Goal: Task Accomplishment & Management: Manage account settings

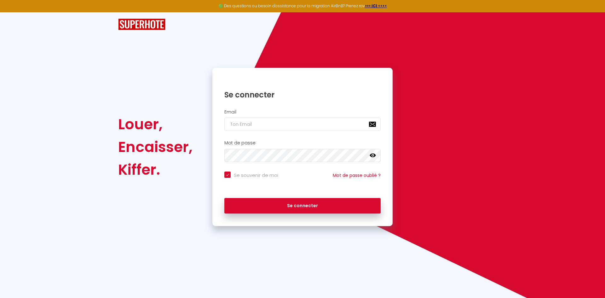
click at [371, 125] on keeper-lock "Open Keeper Popup" at bounding box center [372, 124] width 8 height 8
type input "[EMAIL_ADDRESS][DOMAIN_NAME]"
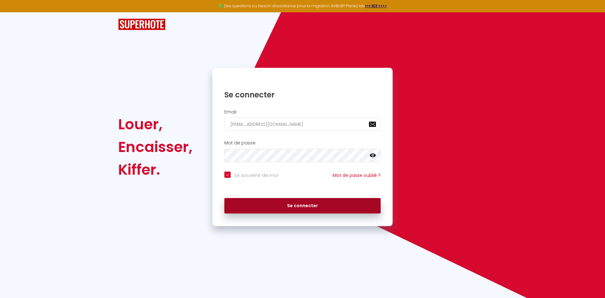
click at [329, 208] on button "Se connecter" at bounding box center [303, 206] width 156 height 16
checkbox input "true"
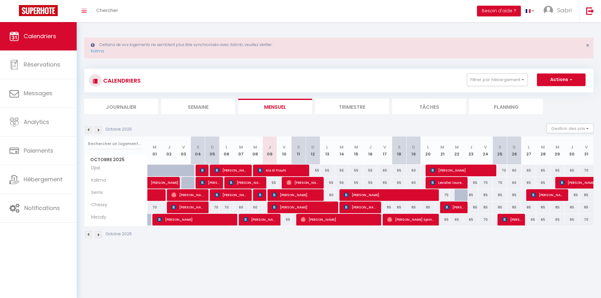
click at [98, 130] on img at bounding box center [98, 129] width 7 height 7
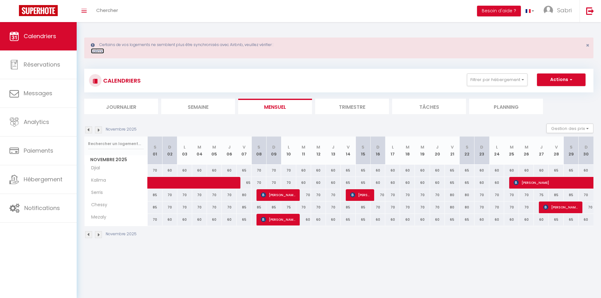
click at [101, 52] on link "Kalima" at bounding box center [97, 50] width 13 height 5
select select "3"
select select "2"
select select "1"
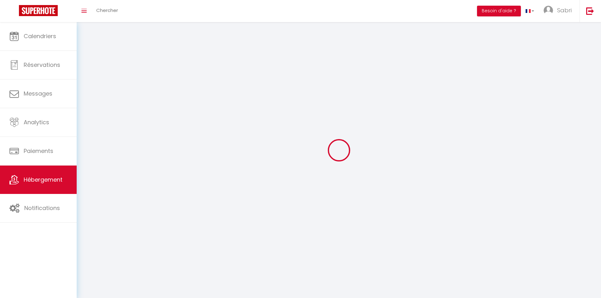
select select
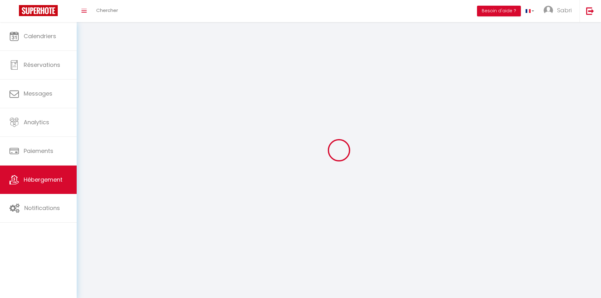
checkbox input "false"
select select
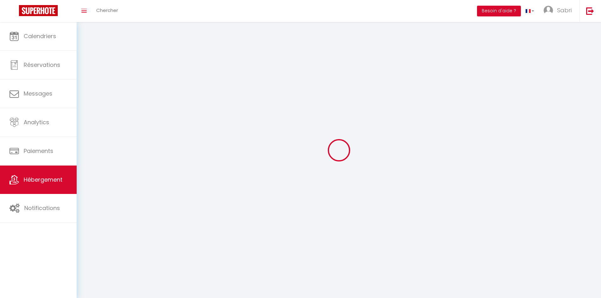
select select
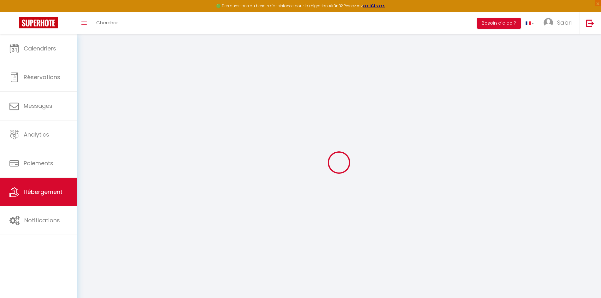
select select "13087-913058456311099170"
select select "+ 18 %"
select select "+ 21 %"
select select "+ 10 %"
select select
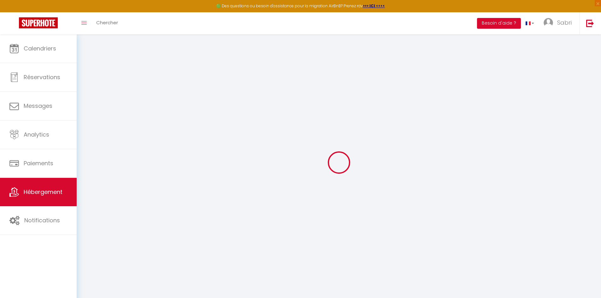
checkbox input "false"
select select "EUR"
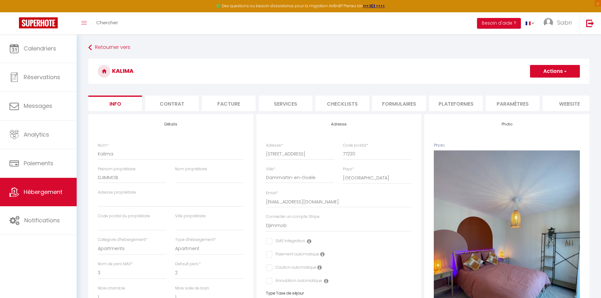
click at [448, 107] on li "Plateformes" at bounding box center [456, 103] width 54 height 15
select select
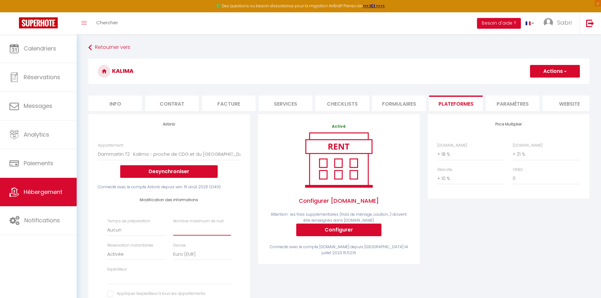
select select
click at [240, 209] on div "Modification des informations Temps de préparation [GEOGRAPHIC_DATA] 1 nuit ava…" at bounding box center [169, 251] width 143 height 122
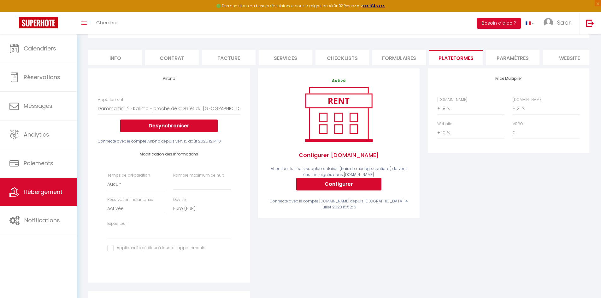
scroll to position [13, 0]
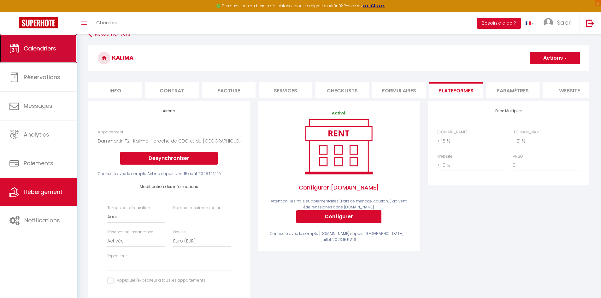
click at [38, 47] on span "Calendriers" at bounding box center [40, 48] width 32 height 8
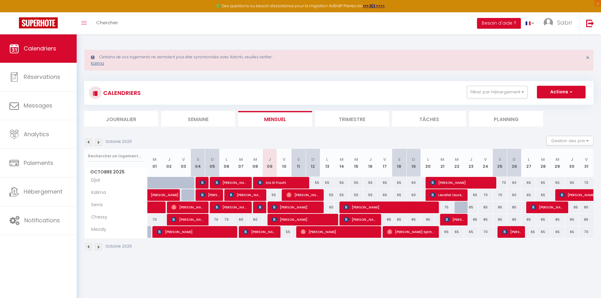
drag, startPoint x: 96, startPoint y: 70, endPoint x: 96, endPoint y: 64, distance: 6.0
click at [96, 67] on div "Certains de vos logements ne semblent plus être synchronisés avec Airbnb, veuil…" at bounding box center [338, 60] width 509 height 21
click at [96, 63] on link "Kalima" at bounding box center [97, 63] width 13 height 5
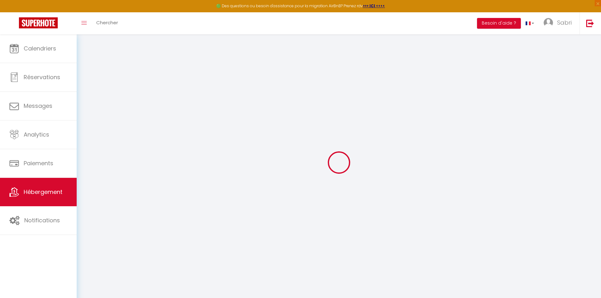
select select "+ 18 %"
select select "+ 21 %"
select select "+ 10 %"
checkbox input "false"
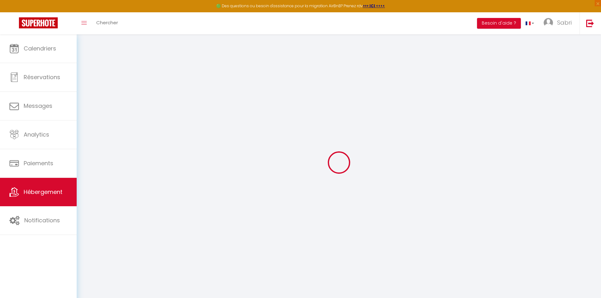
checkbox input "false"
select select "15:00"
select select
select select "10:00"
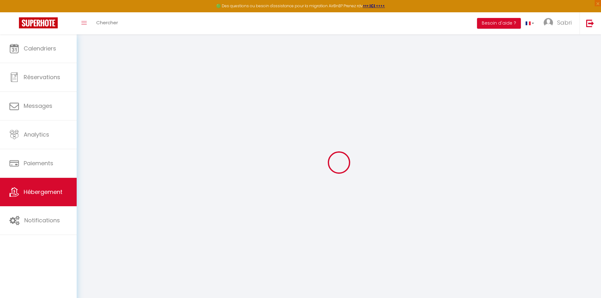
select select "30"
select select "120"
select select "20:00"
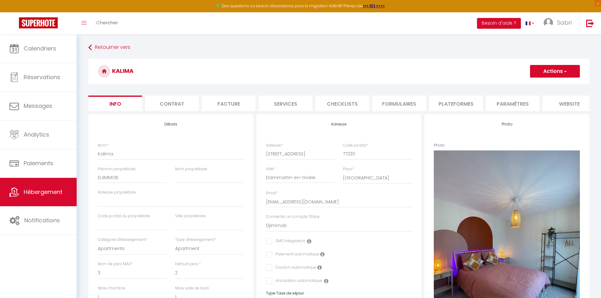
select select
checkbox input "false"
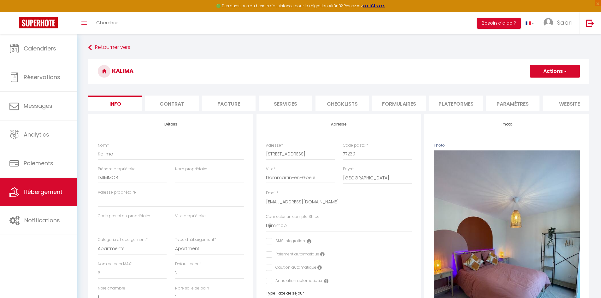
select select "EUR"
select select
select select "13087-913058456311099170"
click at [454, 103] on li "Plateformes" at bounding box center [456, 103] width 54 height 15
select select
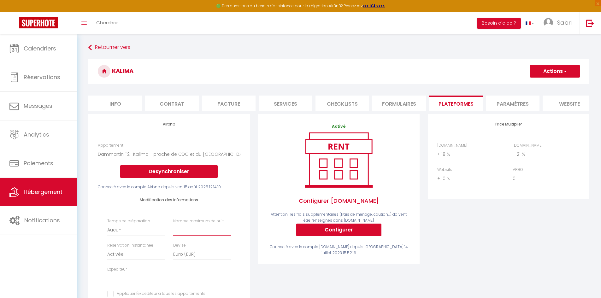
select select
click at [178, 173] on button "Desynchroniser" at bounding box center [168, 171] width 97 height 13
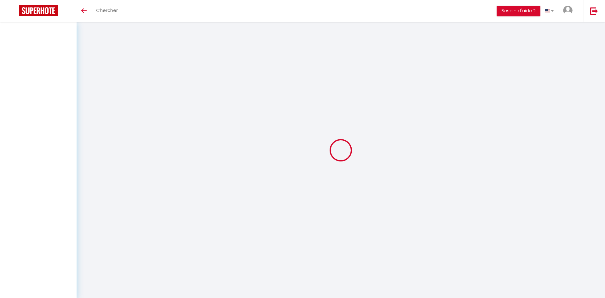
select select
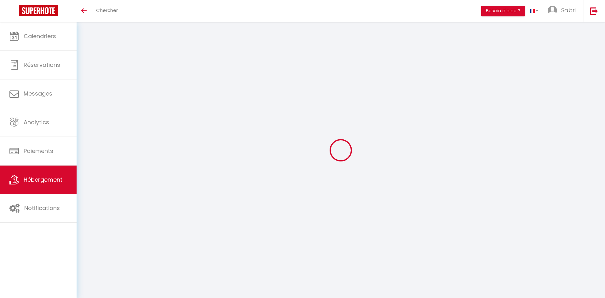
select select
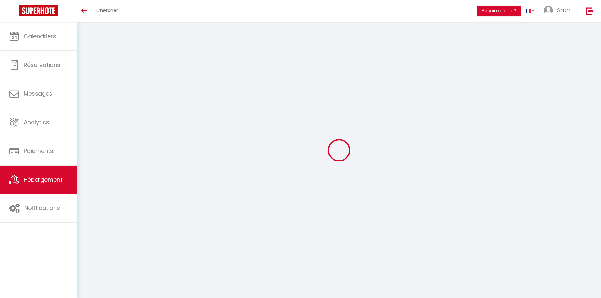
select select
type input "[EMAIL_ADDRESS][DOMAIN_NAME]"
type input "10251859"
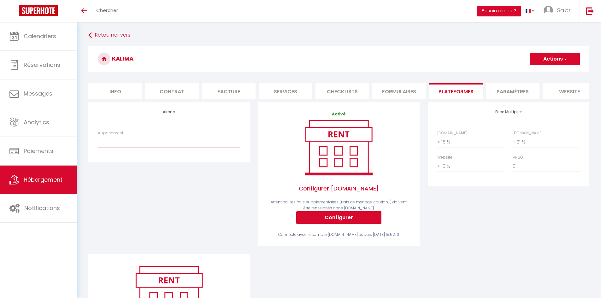
click at [174, 148] on select "Dammartin T2 · Kalima - proche de CDG et du [GEOGRAPHIC_DATA] - [EMAIL_ADDRESS]…" at bounding box center [169, 142] width 143 height 12
select select "13087-913058456311099170"
click at [98, 141] on select "Dammartin T2 · Kalima - proche de CDG et du [GEOGRAPHIC_DATA] - [EMAIL_ADDRESS]…" at bounding box center [169, 142] width 143 height 12
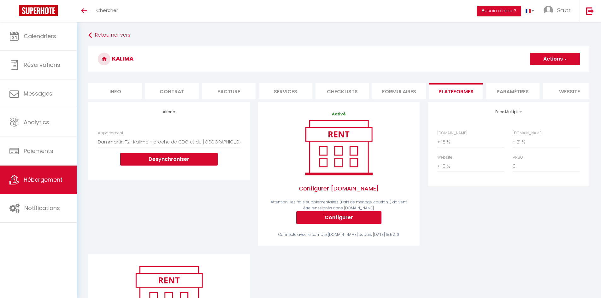
click at [199, 202] on div "Airbnb Appartement Dammartin T2 · Kalima - proche de CDG et du Parc Asterix - s…" at bounding box center [169, 178] width 170 height 152
click at [333, 221] on button "Configurer" at bounding box center [338, 217] width 85 height 13
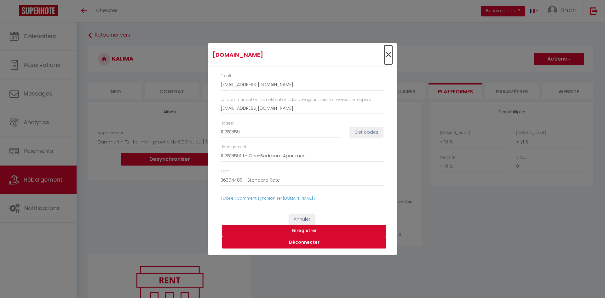
click at [390, 54] on span "×" at bounding box center [389, 54] width 8 height 19
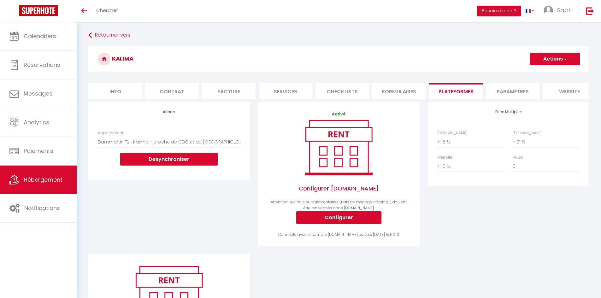
click at [541, 62] on button "Actions" at bounding box center [555, 59] width 50 height 13
click at [543, 72] on link "Enregistrer" at bounding box center [554, 73] width 50 height 8
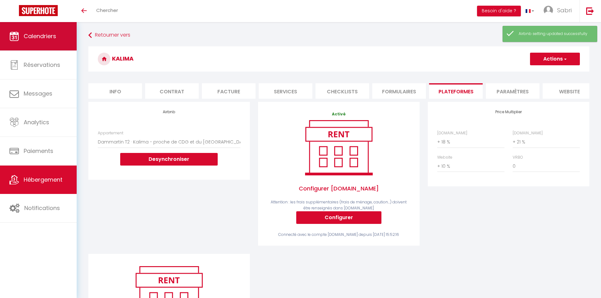
click at [56, 44] on link "Calendriers" at bounding box center [38, 36] width 77 height 28
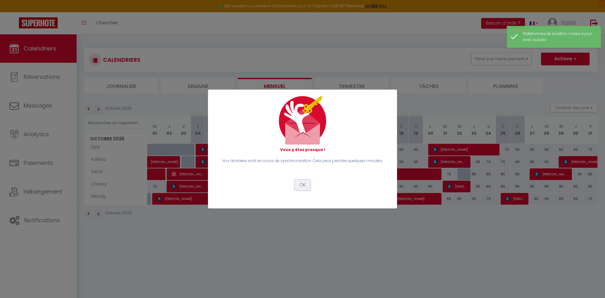
click at [307, 187] on button "OK" at bounding box center [303, 185] width 16 height 11
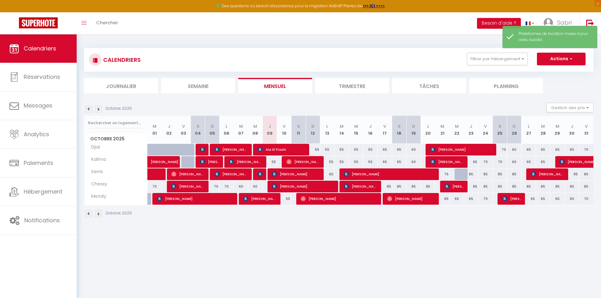
click at [100, 109] on img at bounding box center [98, 109] width 7 height 7
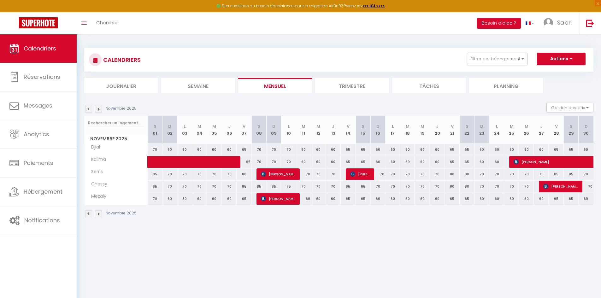
click at [88, 111] on img at bounding box center [88, 109] width 7 height 7
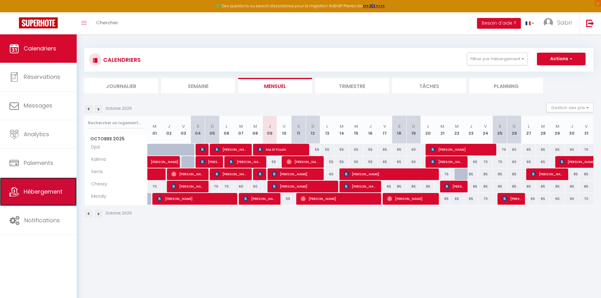
click at [64, 190] on link "Hébergement" at bounding box center [38, 192] width 77 height 28
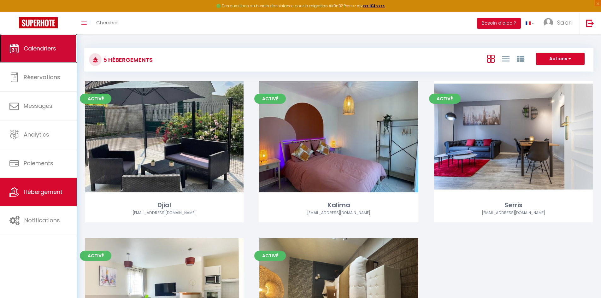
click at [40, 43] on link "Calendriers" at bounding box center [38, 48] width 77 height 28
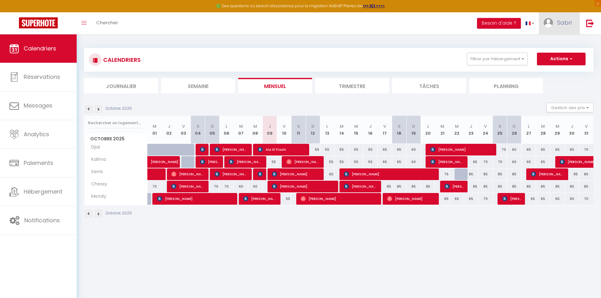
click at [559, 20] on span "Sabri" at bounding box center [564, 23] width 15 height 8
click at [557, 42] on link "Paramètres" at bounding box center [554, 43] width 47 height 11
select select "28"
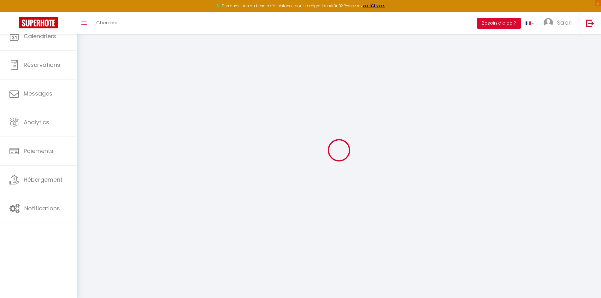
type input "iOpfPMEcNysyGXFhVIkqzFCf0"
type input "n1nnO5r8dwbMXWIl2rN4VhGLO"
type input "https://app.superhote.com/#/get-available-rentals/n1nnO5r8dwbMXWIl2rN4VhGLO"
select select "fr"
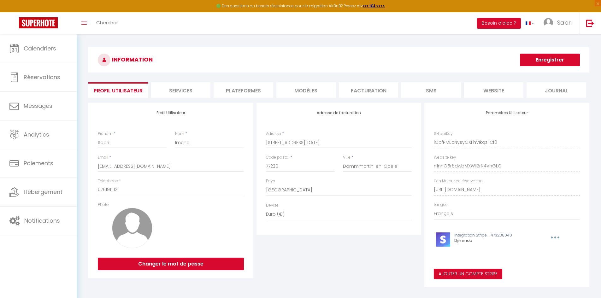
click at [586, 91] on li "Journal" at bounding box center [555, 89] width 59 height 15
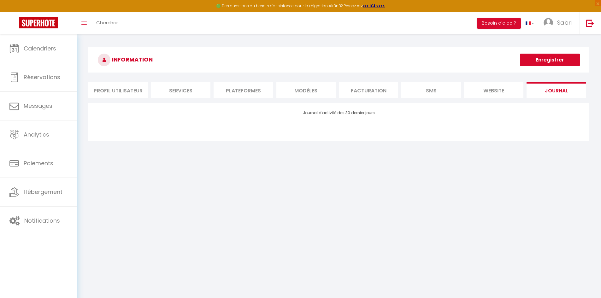
click at [578, 90] on li "Journal" at bounding box center [555, 89] width 59 height 15
click at [503, 88] on li "website" at bounding box center [493, 89] width 59 height 15
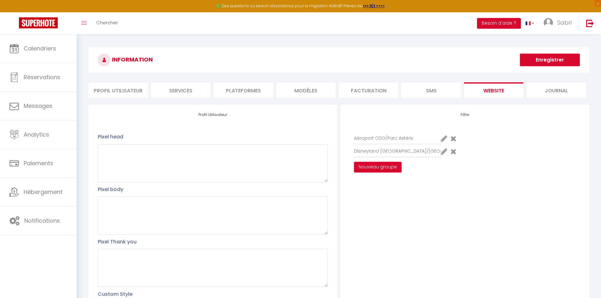
click at [436, 85] on li "SMS" at bounding box center [430, 89] width 59 height 15
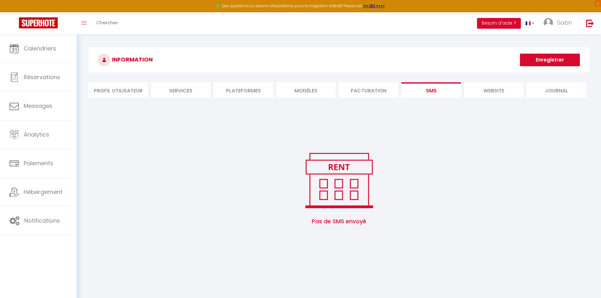
click at [383, 91] on li "Facturation" at bounding box center [368, 89] width 59 height 15
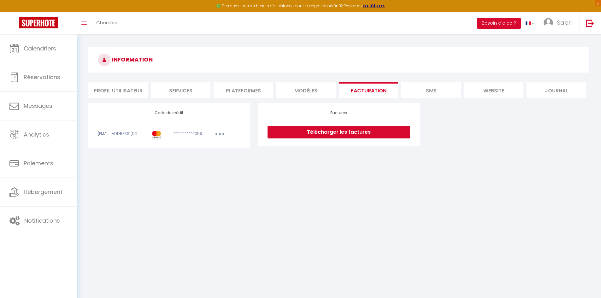
click at [302, 90] on li "MODÈLES" at bounding box center [305, 89] width 59 height 15
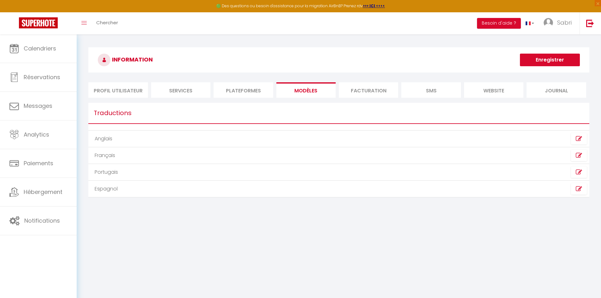
click at [256, 90] on li "Plateformes" at bounding box center [242, 89] width 59 height 15
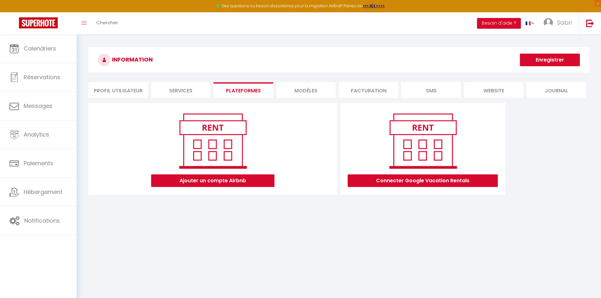
click at [200, 87] on li "Services" at bounding box center [180, 89] width 59 height 15
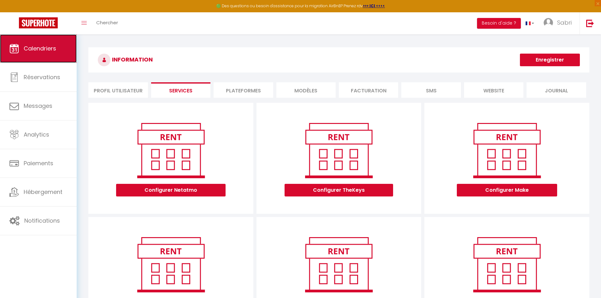
click at [46, 56] on link "Calendriers" at bounding box center [38, 48] width 77 height 28
